Goal: Obtain resource: Download file/media

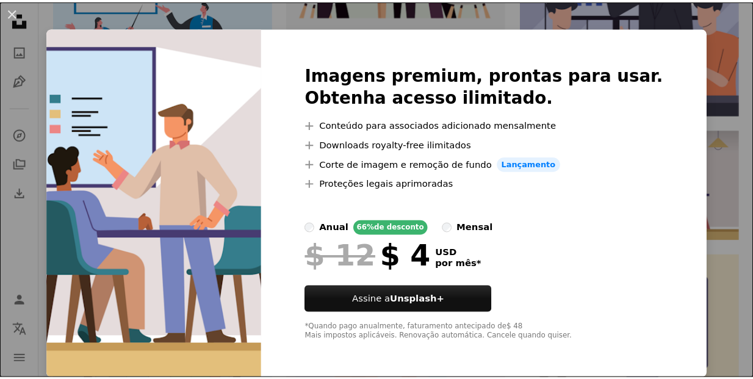
scroll to position [6, 0]
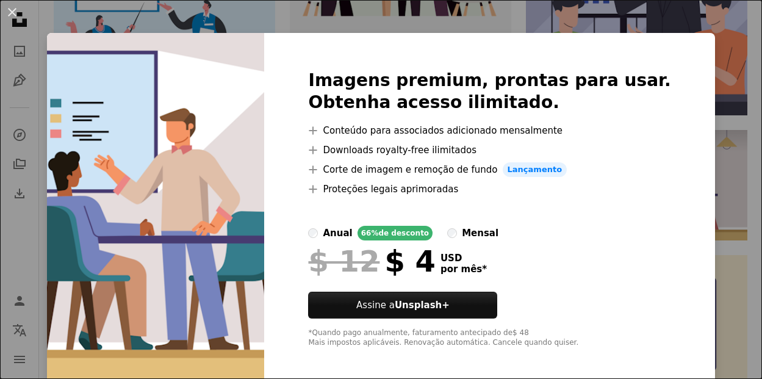
click at [201, 211] on img at bounding box center [155, 209] width 217 height 352
click at [712, 267] on div "An X shape Imagens premium, prontas para usar. Obtenha acesso ilimitado. A plus…" at bounding box center [381, 189] width 762 height 379
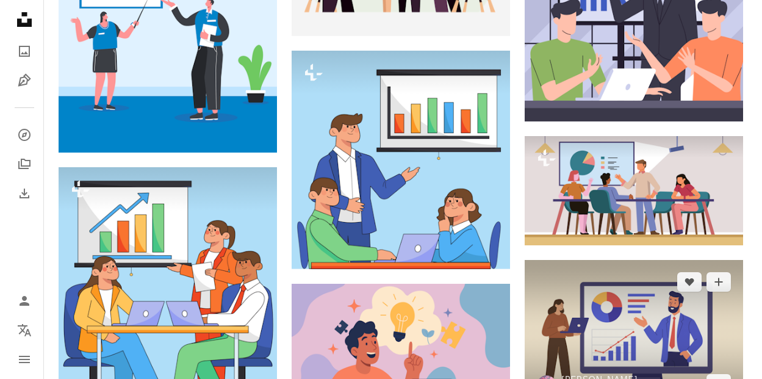
scroll to position [714, 0]
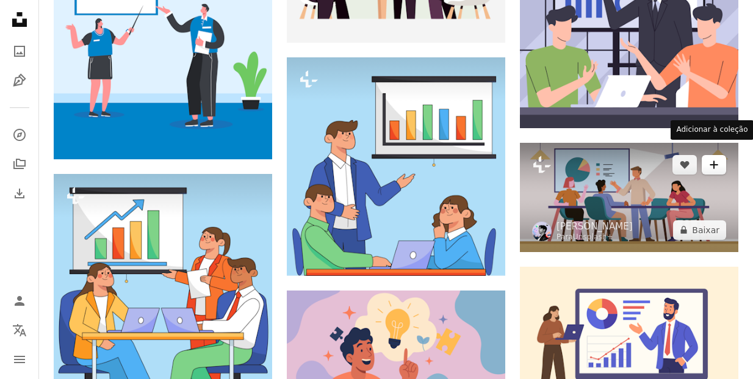
click at [714, 161] on icon "Adicionar à coleção" at bounding box center [714, 165] width 8 height 8
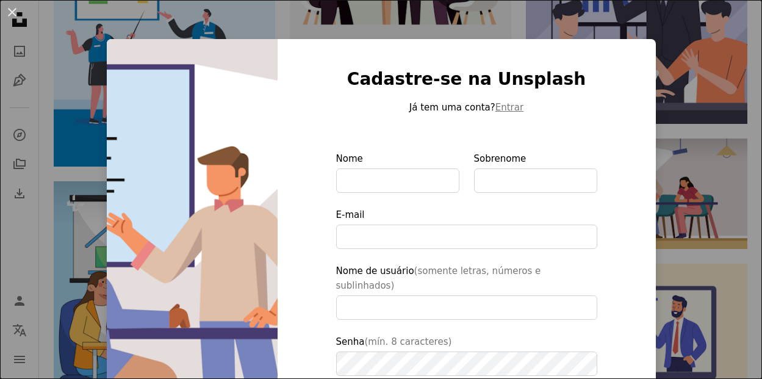
click at [666, 140] on div "An X shape Cadastre-se na Unsplash Já tem uma conta? Entrar Nome Sobrenome E-ma…" at bounding box center [381, 189] width 762 height 379
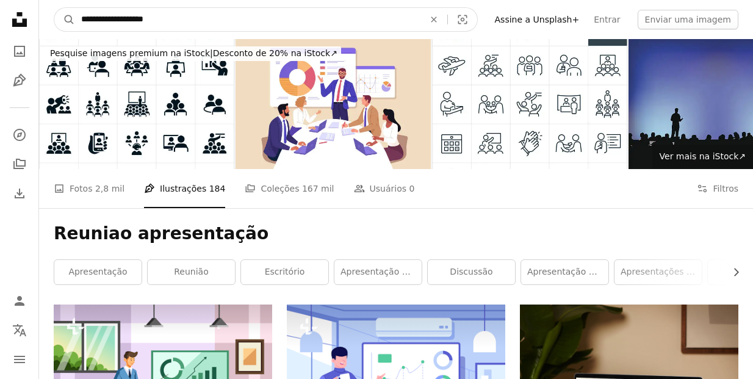
click at [176, 21] on input "**********" at bounding box center [248, 19] width 346 height 23
type input "*"
type input "*******"
click at [54, 8] on button "A magnifying glass" at bounding box center [64, 19] width 21 height 23
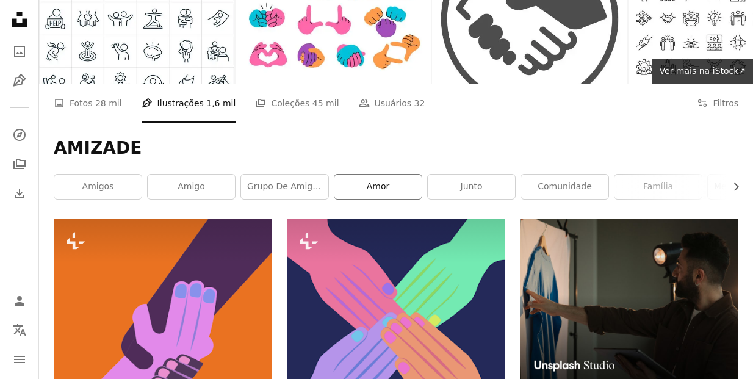
scroll to position [83, 0]
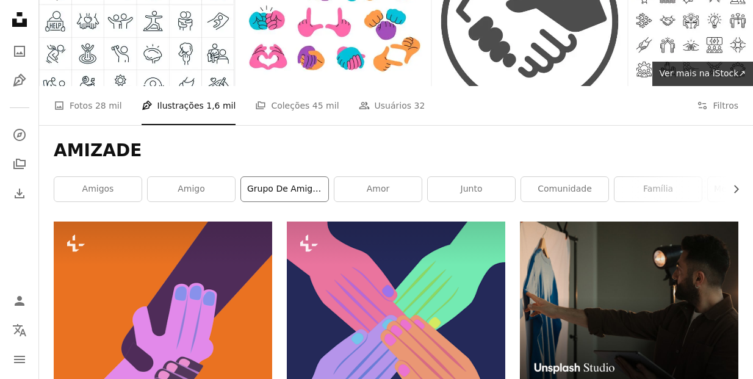
click at [293, 192] on link "grupo de amigos" at bounding box center [284, 189] width 87 height 24
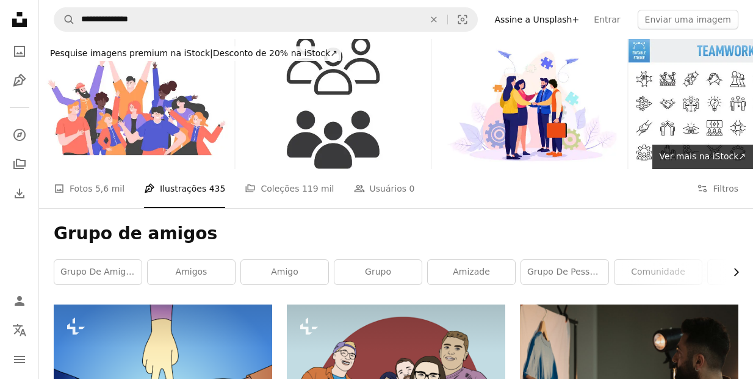
click at [738, 272] on icon "button" at bounding box center [736, 273] width 5 height 8
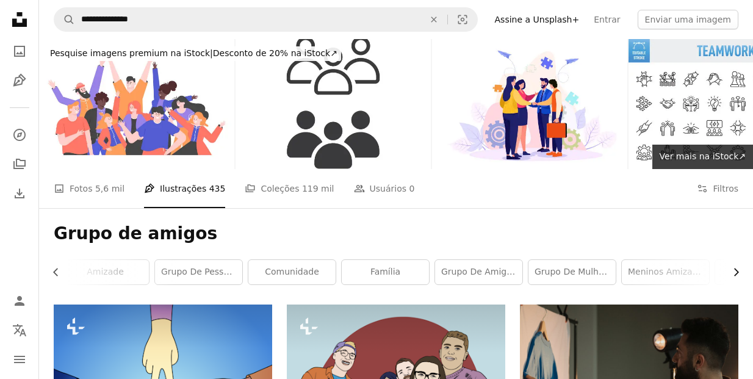
scroll to position [0, 431]
click at [108, 189] on span "5,6 mil" at bounding box center [109, 188] width 29 height 13
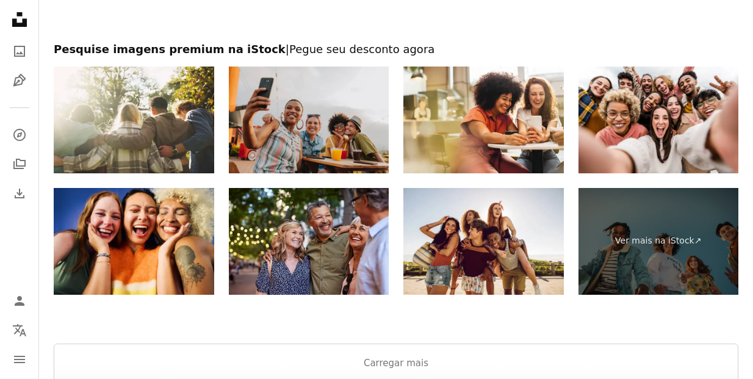
scroll to position [2200, 0]
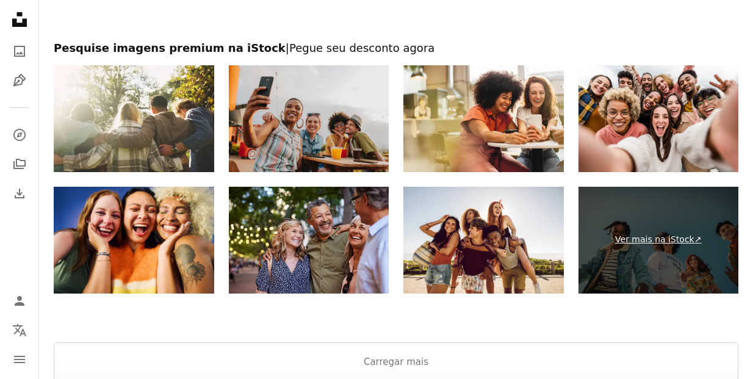
click at [650, 230] on link "Ver mais na iStock ↗" at bounding box center [659, 240] width 161 height 107
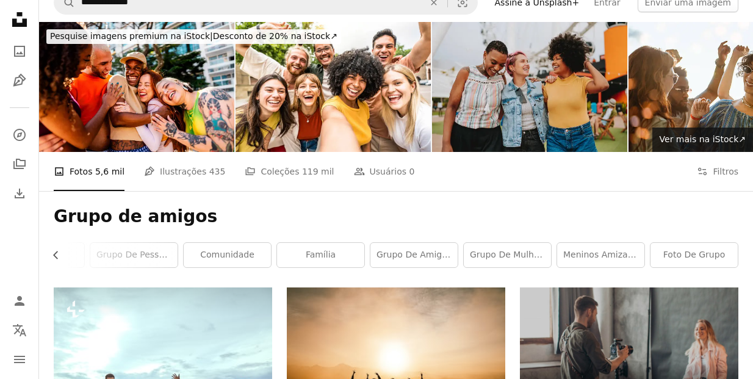
scroll to position [0, 0]
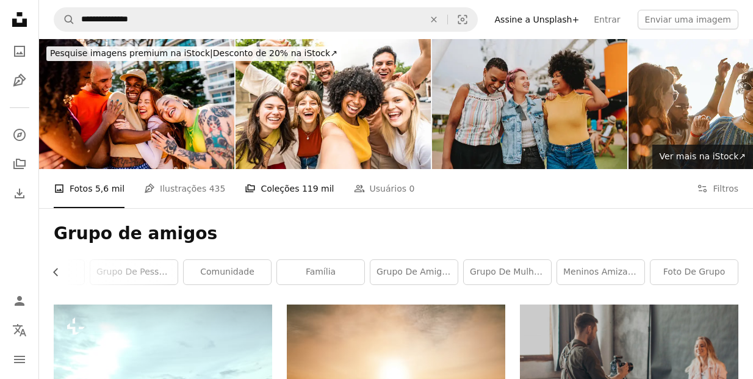
click at [286, 189] on link "A stack of folders Coleções 119 mil" at bounding box center [289, 188] width 89 height 39
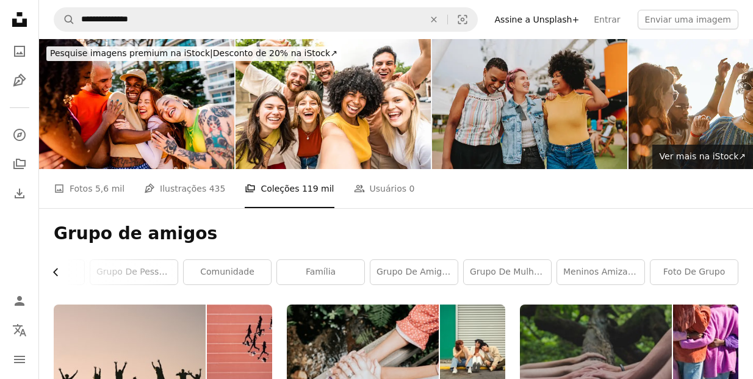
click at [57, 270] on icon "Chevron left" at bounding box center [56, 272] width 12 height 12
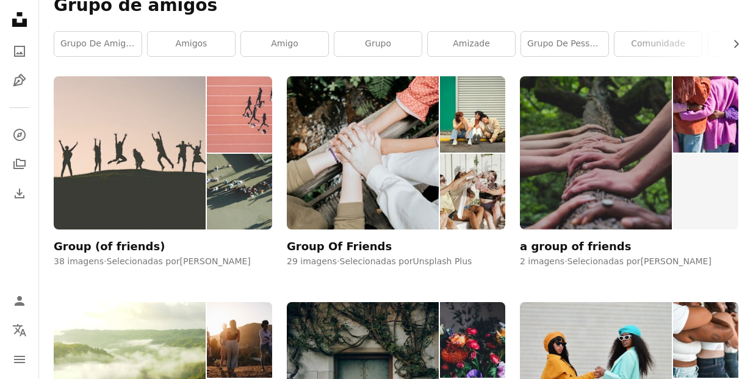
scroll to position [237, 0]
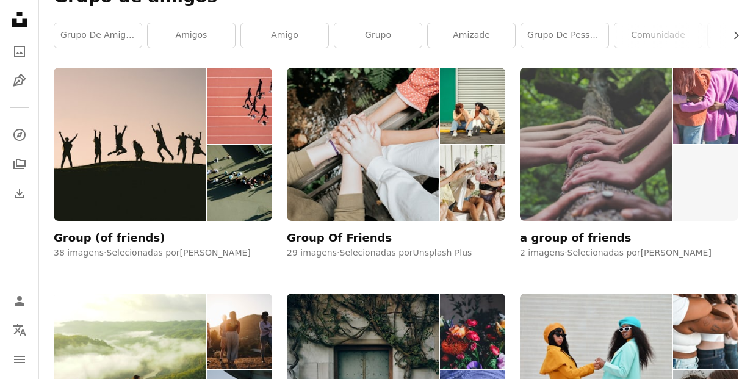
click at [594, 161] on img at bounding box center [596, 144] width 152 height 153
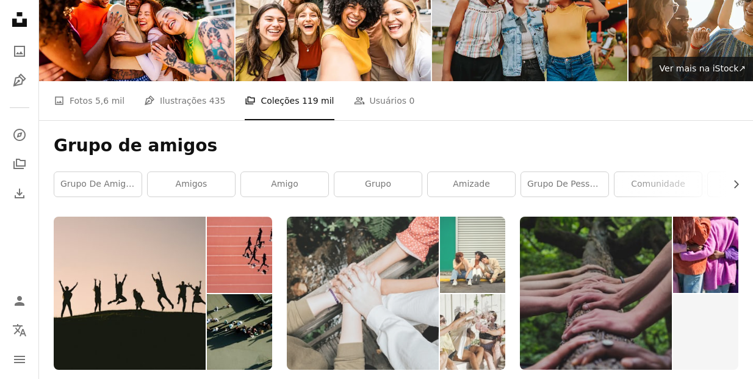
scroll to position [87, 0]
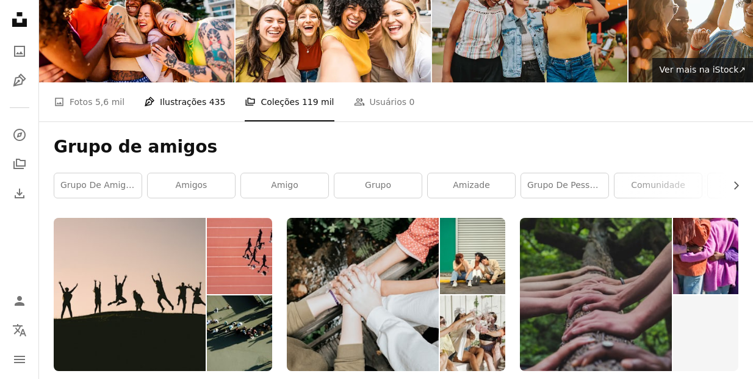
click at [185, 99] on link "Pen Tool Ilustrações 435" at bounding box center [184, 101] width 81 height 39
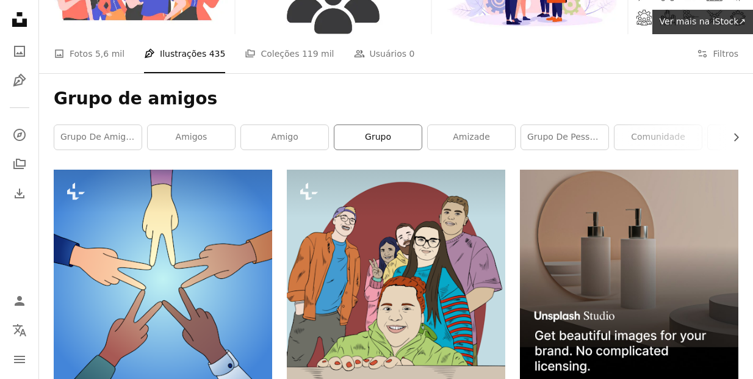
scroll to position [133, 0]
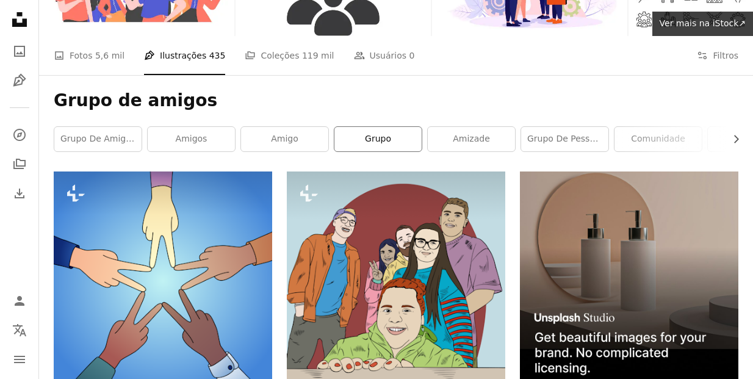
click at [386, 142] on link "grupo" at bounding box center [378, 139] width 87 height 24
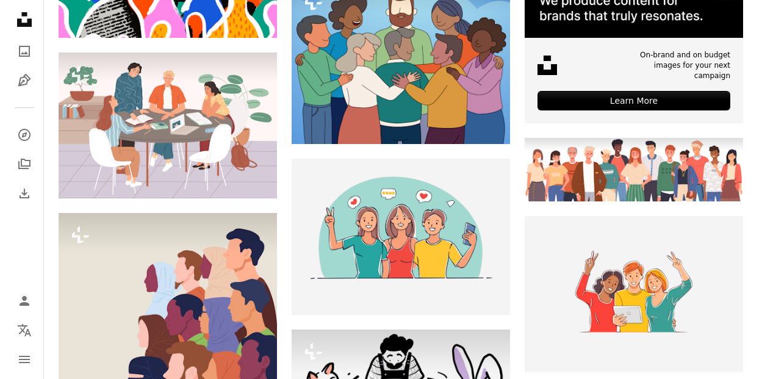
scroll to position [485, 0]
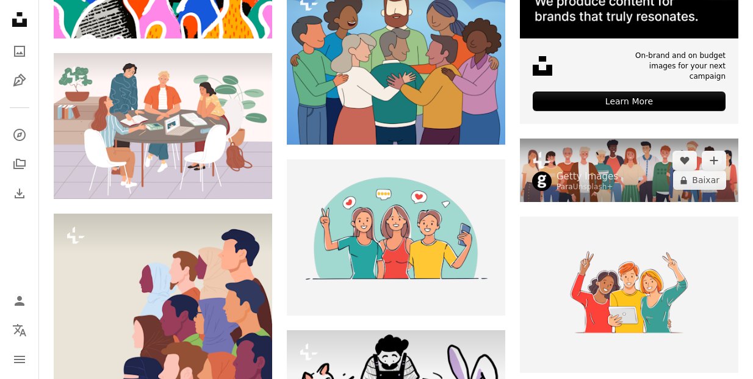
click at [604, 150] on img at bounding box center [629, 171] width 219 height 64
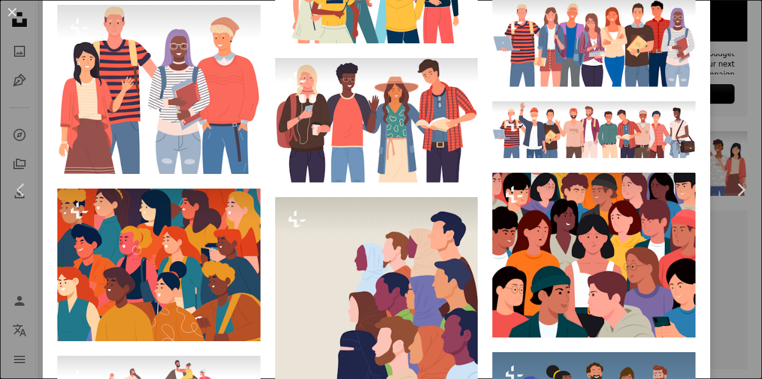
scroll to position [534, 0]
